Goal: Transaction & Acquisition: Purchase product/service

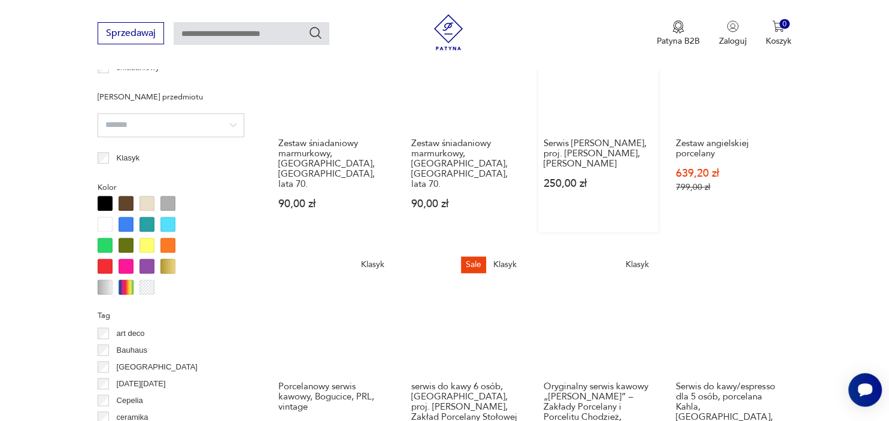
scroll to position [1102, 0]
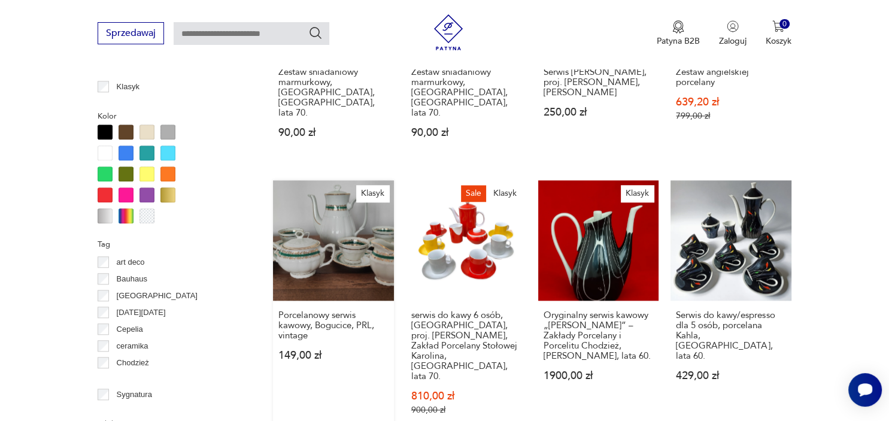
click at [330, 230] on link "Klasyk Porcelanowy serwis kawowy, Bogucice, PRL, vintage 149,00 zł" at bounding box center [333, 309] width 120 height 258
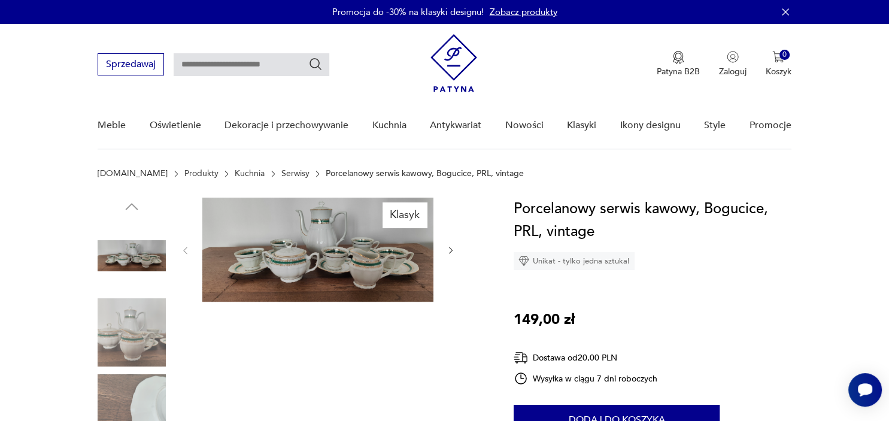
click at [328, 265] on img at bounding box center [317, 249] width 231 height 104
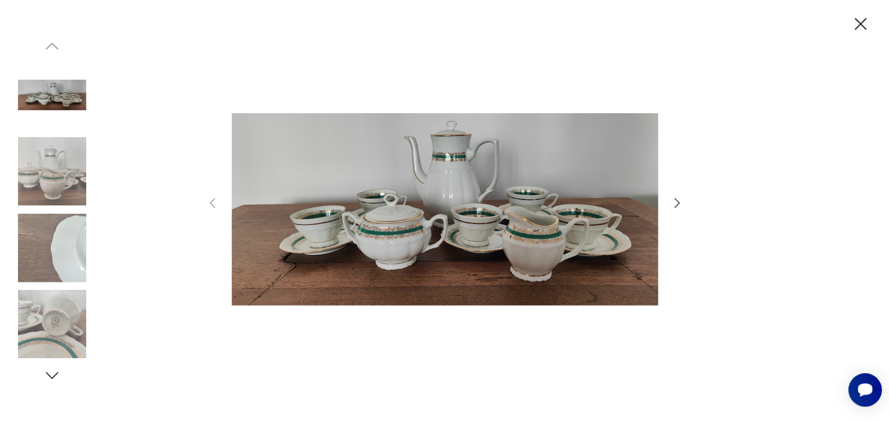
click at [68, 242] on img at bounding box center [52, 248] width 68 height 68
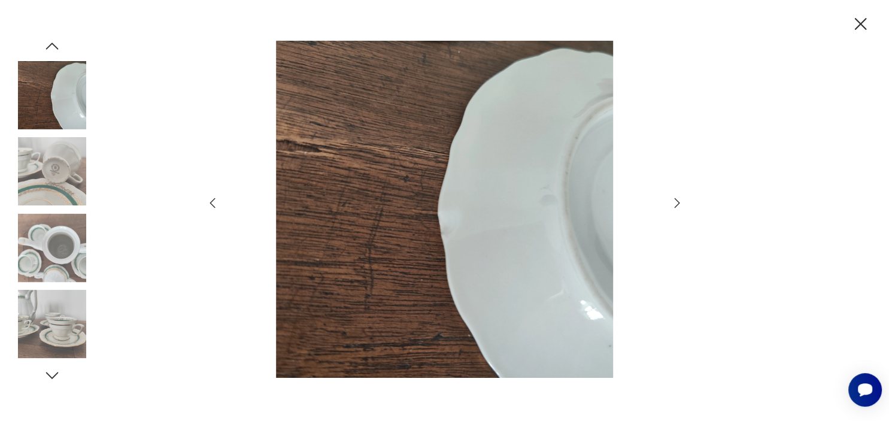
click at [60, 315] on img at bounding box center [52, 324] width 68 height 68
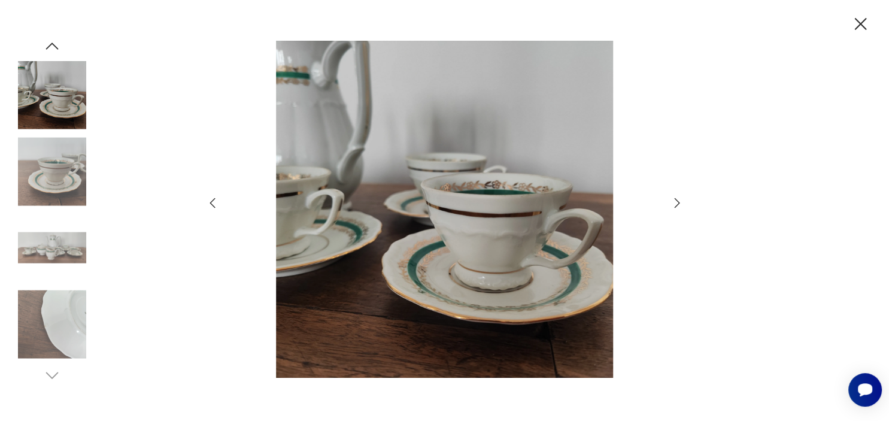
click at [63, 249] on img at bounding box center [52, 248] width 68 height 68
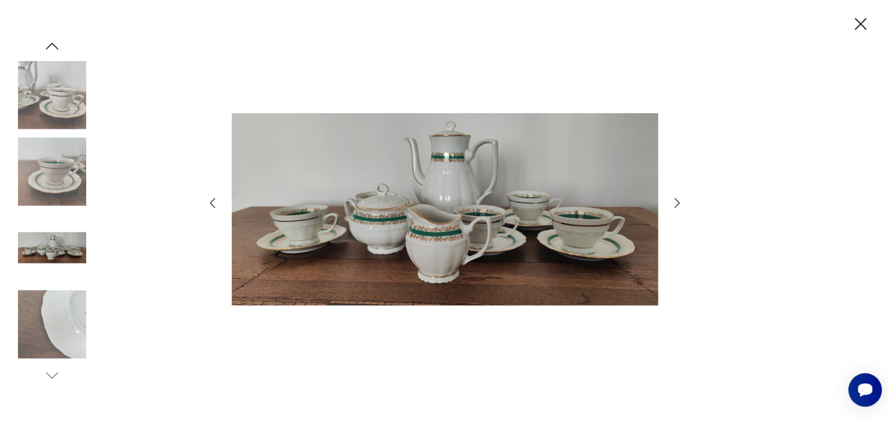
click at [53, 334] on img at bounding box center [52, 324] width 68 height 68
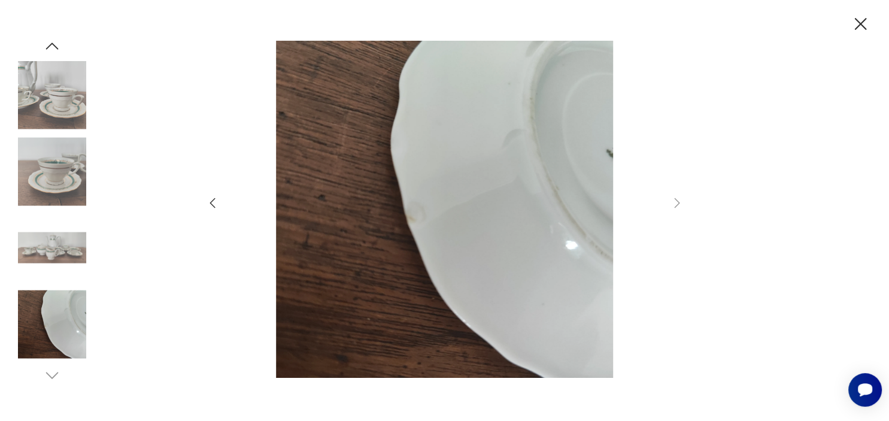
click at [57, 174] on img at bounding box center [52, 171] width 68 height 68
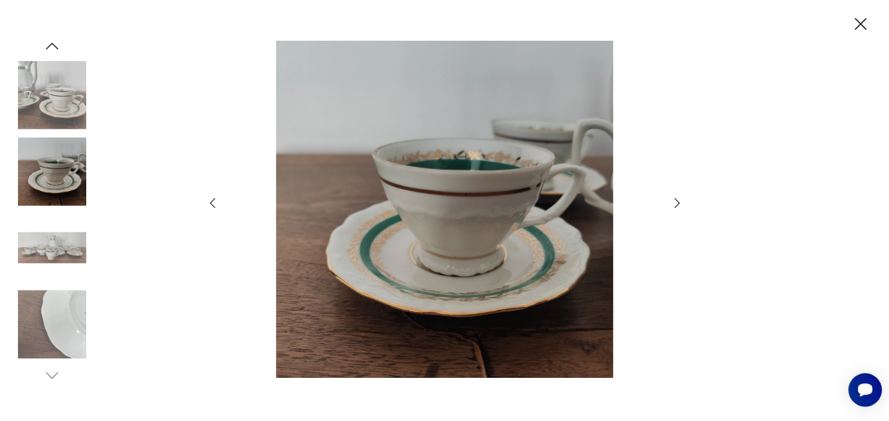
click at [49, 179] on img at bounding box center [52, 171] width 68 height 68
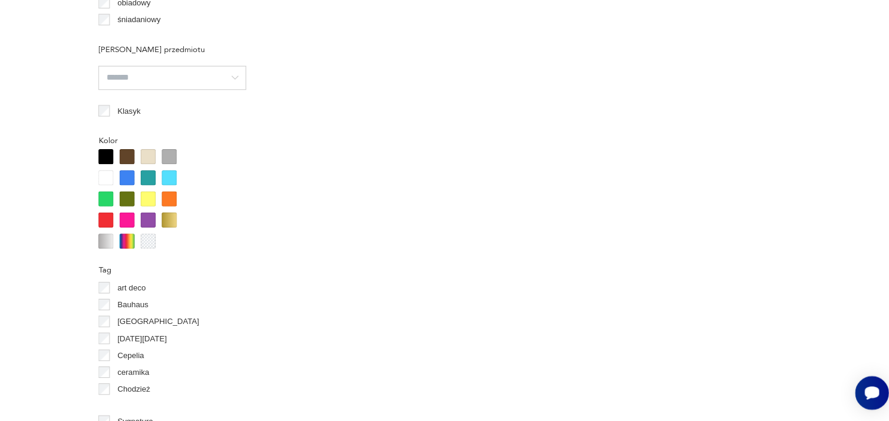
scroll to position [1078, 0]
